Goal: Task Accomplishment & Management: Manage account settings

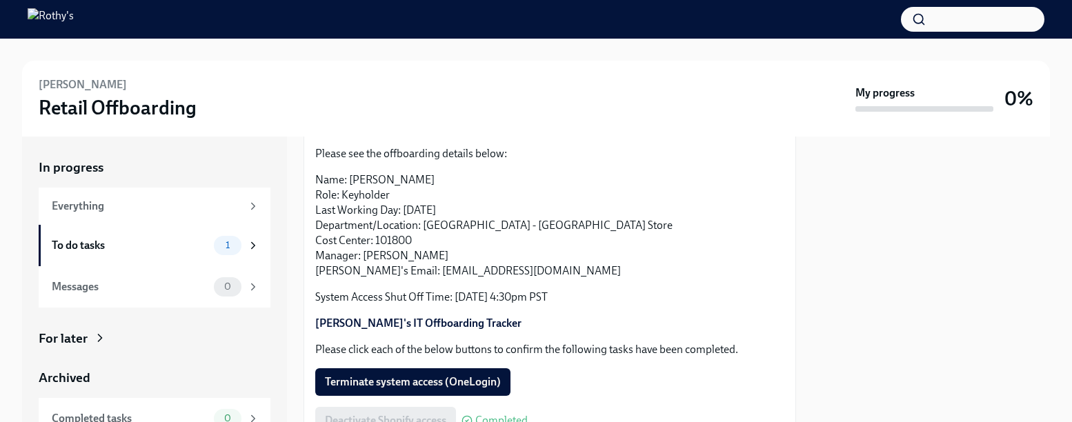
scroll to position [345, 0]
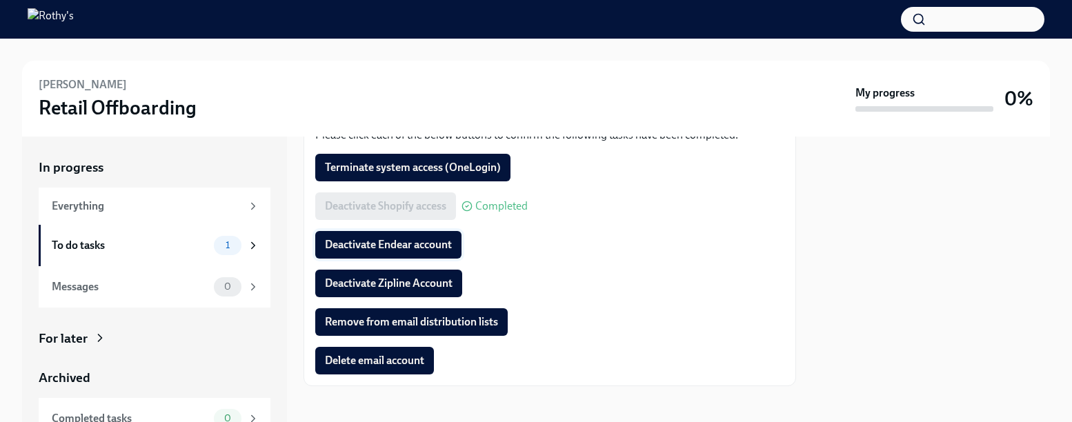
click at [422, 244] on span "Deactivate Endear account" at bounding box center [388, 245] width 127 height 14
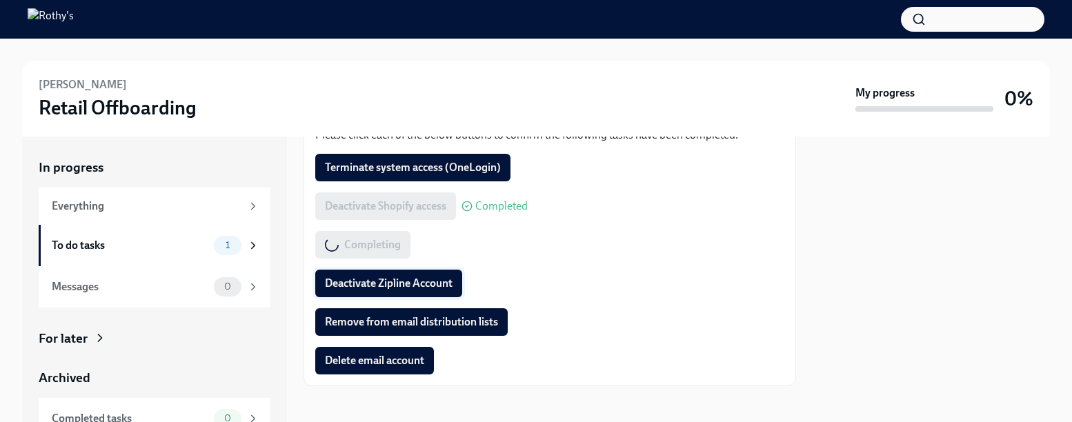
click at [424, 281] on span "Deactivate Zipline Account" at bounding box center [389, 284] width 128 height 14
click at [466, 314] on button "Remove from email distribution lists" at bounding box center [411, 322] width 192 height 28
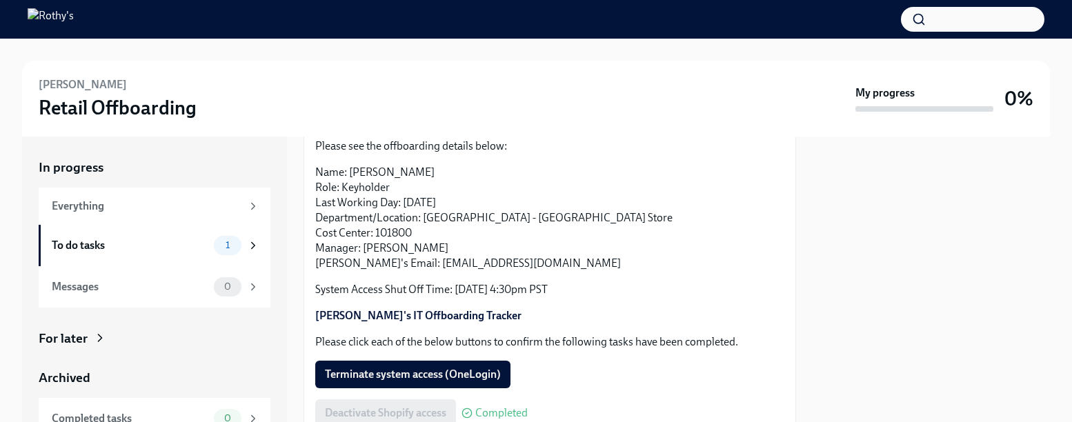
scroll to position [276, 0]
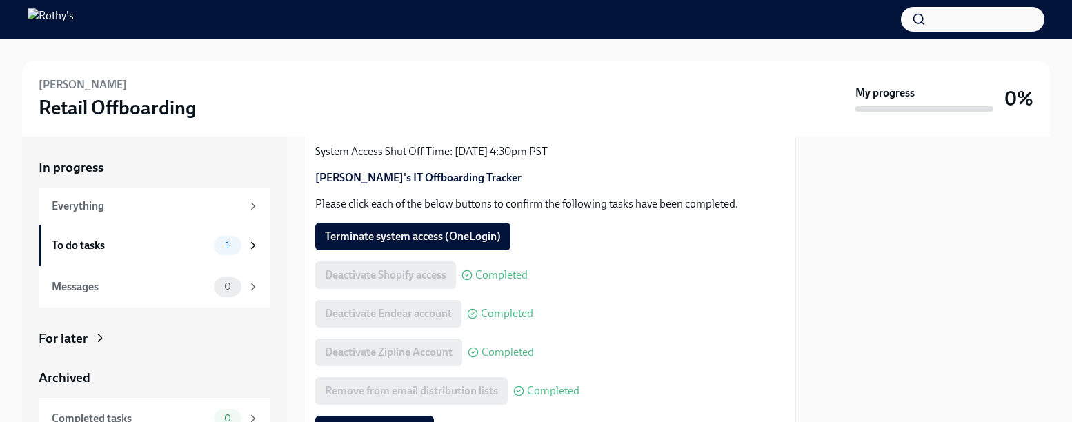
click at [410, 230] on span "Terminate system access (OneLogin)" at bounding box center [413, 237] width 176 height 14
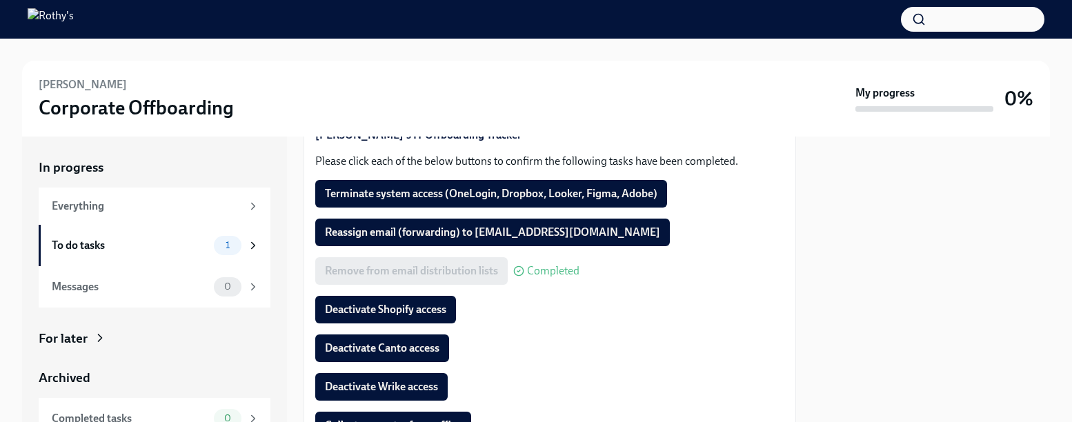
scroll to position [475, 0]
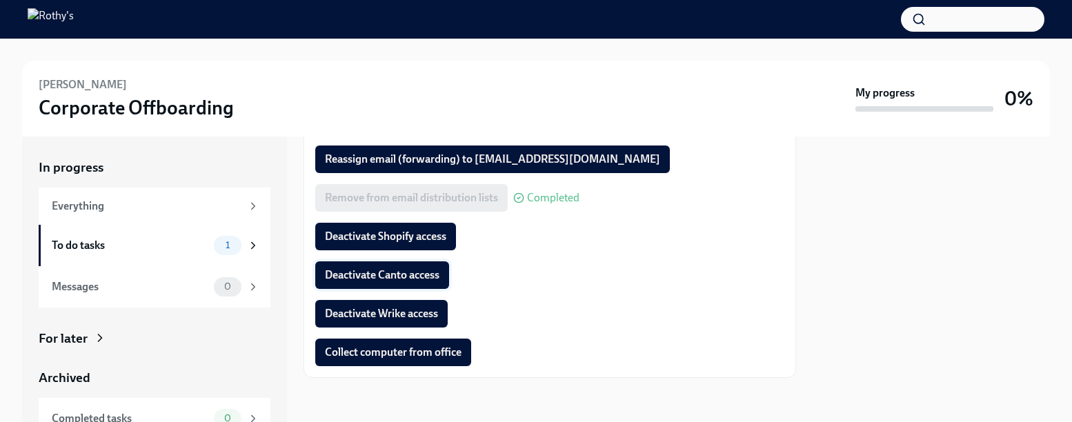
click at [411, 279] on span "Deactivate Canto access" at bounding box center [382, 275] width 115 height 14
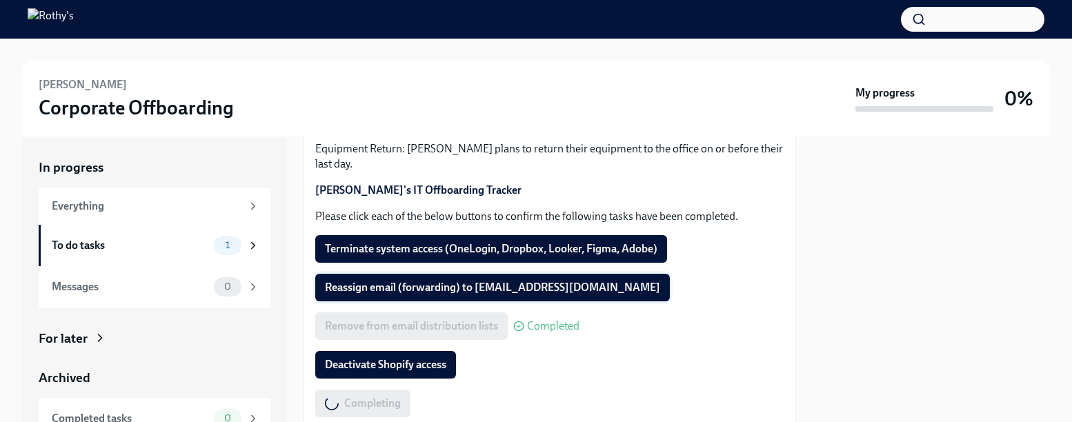
scroll to position [337, 0]
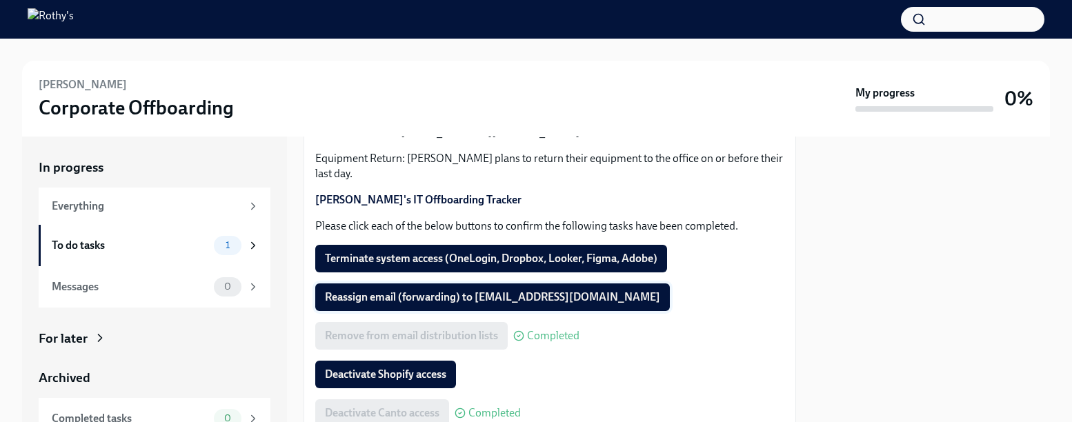
click at [478, 306] on button "Reassign email (forwarding) to [EMAIL_ADDRESS][DOMAIN_NAME]" at bounding box center [492, 298] width 355 height 28
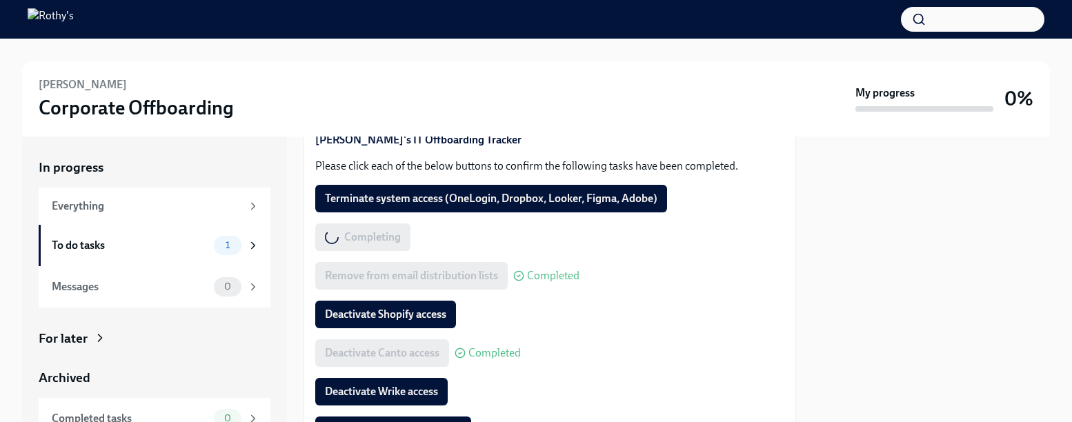
scroll to position [475, 0]
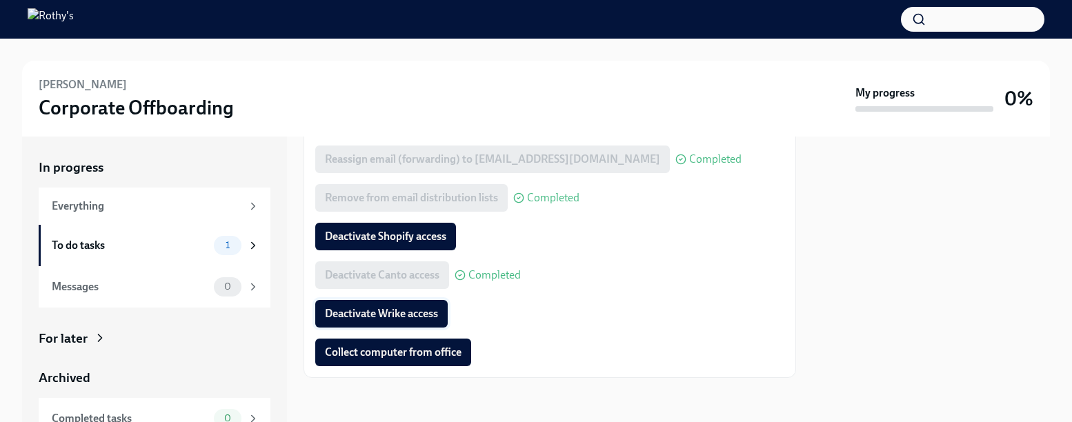
click at [421, 309] on span "Deactivate Wrike access" at bounding box center [381, 314] width 113 height 14
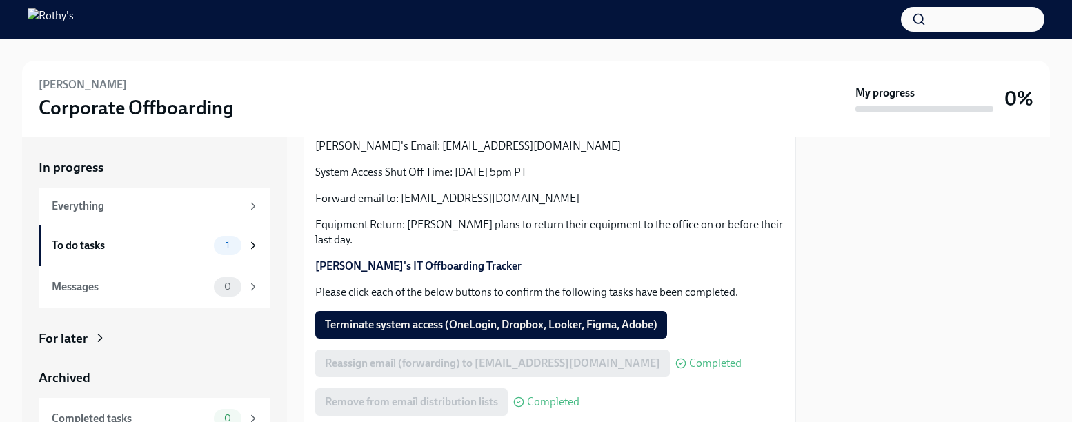
scroll to position [268, 0]
